Goal: Go to known website: Access a specific website the user already knows

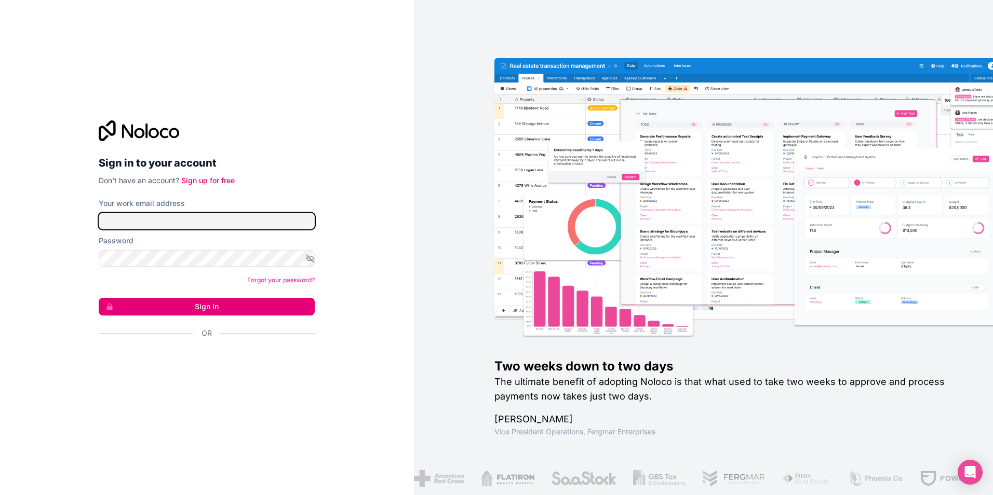
type input "**********"
click at [211, 307] on button "Sign in" at bounding box center [207, 307] width 216 height 18
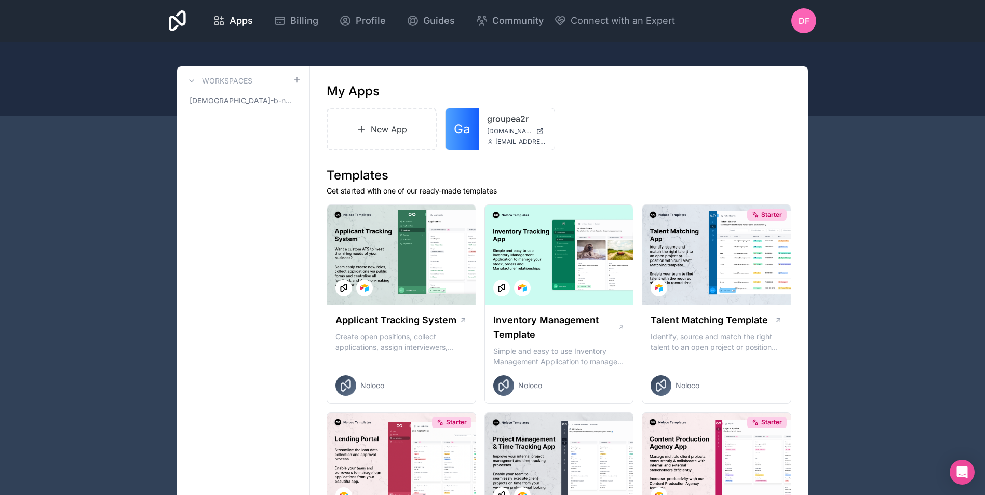
click at [479, 133] on div "groupea2r [DOMAIN_NAME] [DOMAIN_NAME][EMAIL_ADDRESS][DOMAIN_NAME]" at bounding box center [517, 130] width 76 height 42
drag, startPoint x: 479, startPoint y: 133, endPoint x: 458, endPoint y: 135, distance: 21.4
click at [458, 135] on span "Ga" at bounding box center [462, 129] width 16 height 17
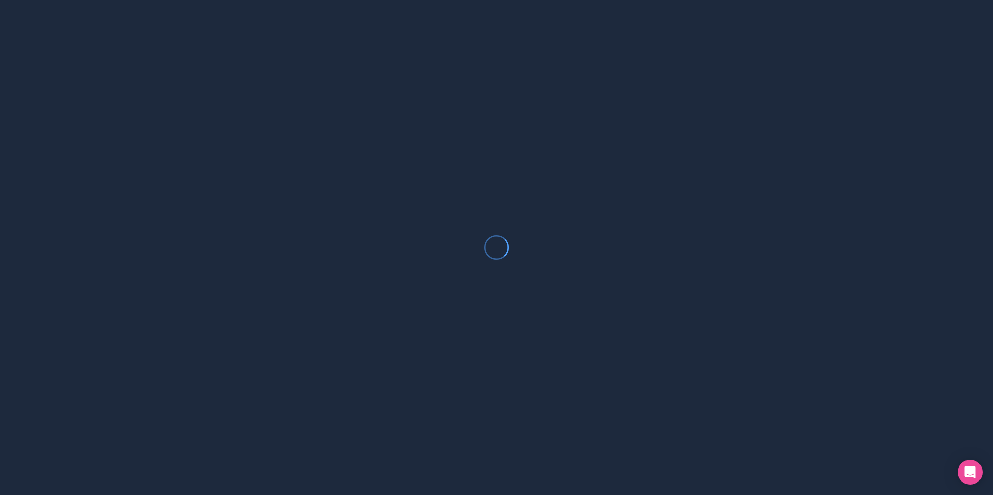
click at [458, 135] on div at bounding box center [496, 247] width 993 height 495
